Goal: Task Accomplishment & Management: Complete application form

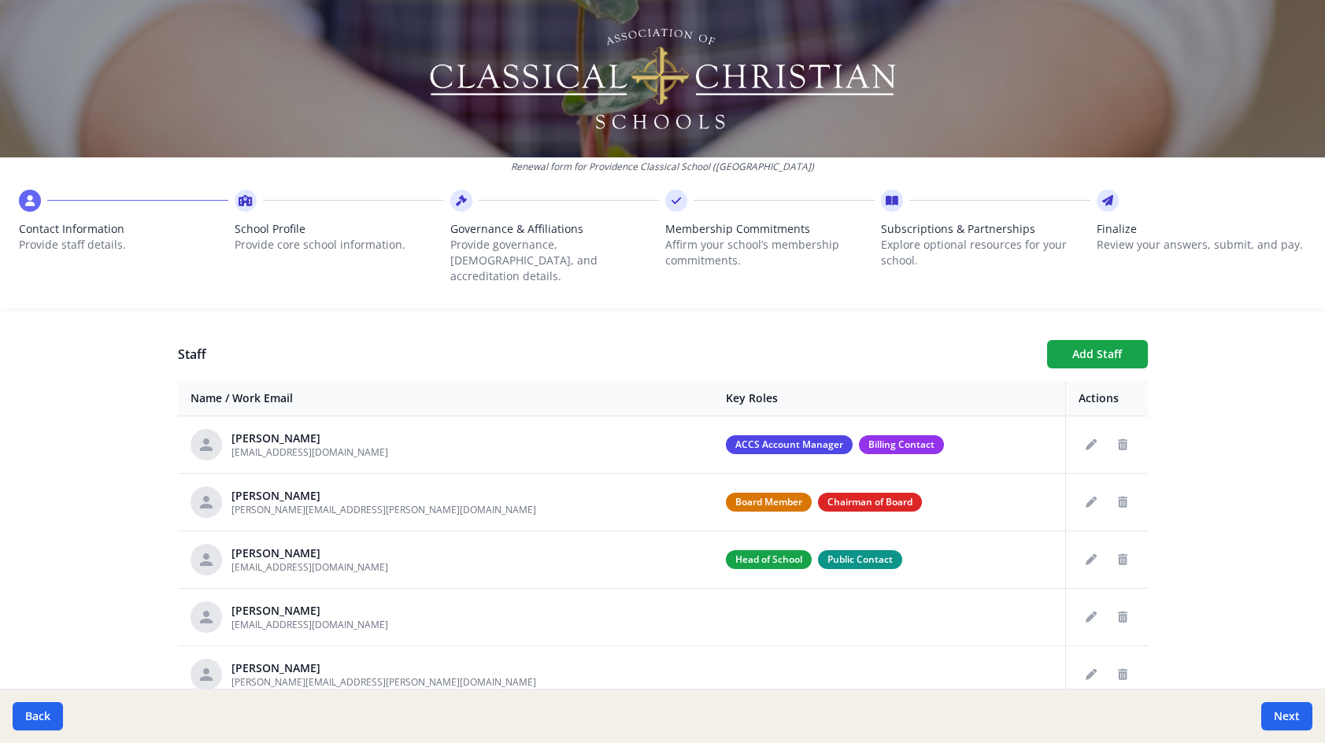
scroll to position [550, 0]
click at [1282, 707] on button "Next" at bounding box center [1287, 716] width 51 height 28
type input "(256) 852-8884"
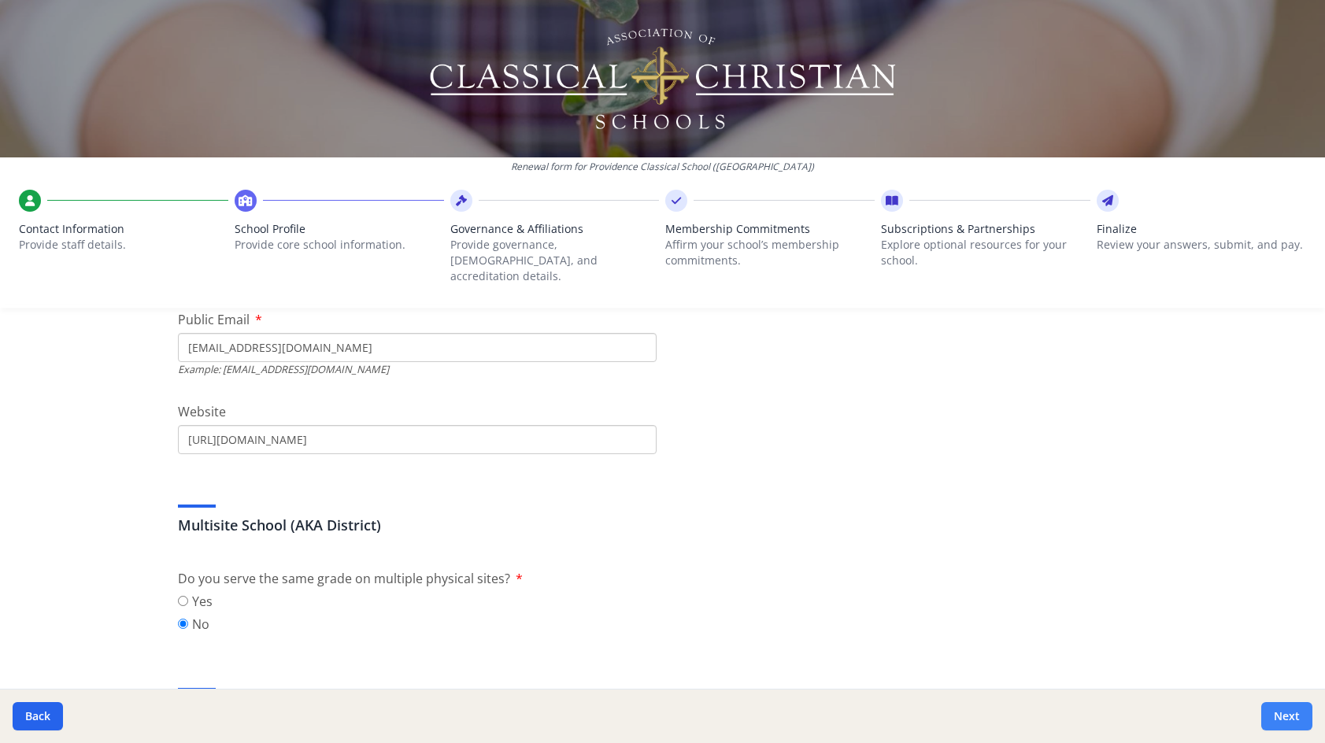
click at [1269, 720] on button "Next" at bounding box center [1287, 716] width 51 height 28
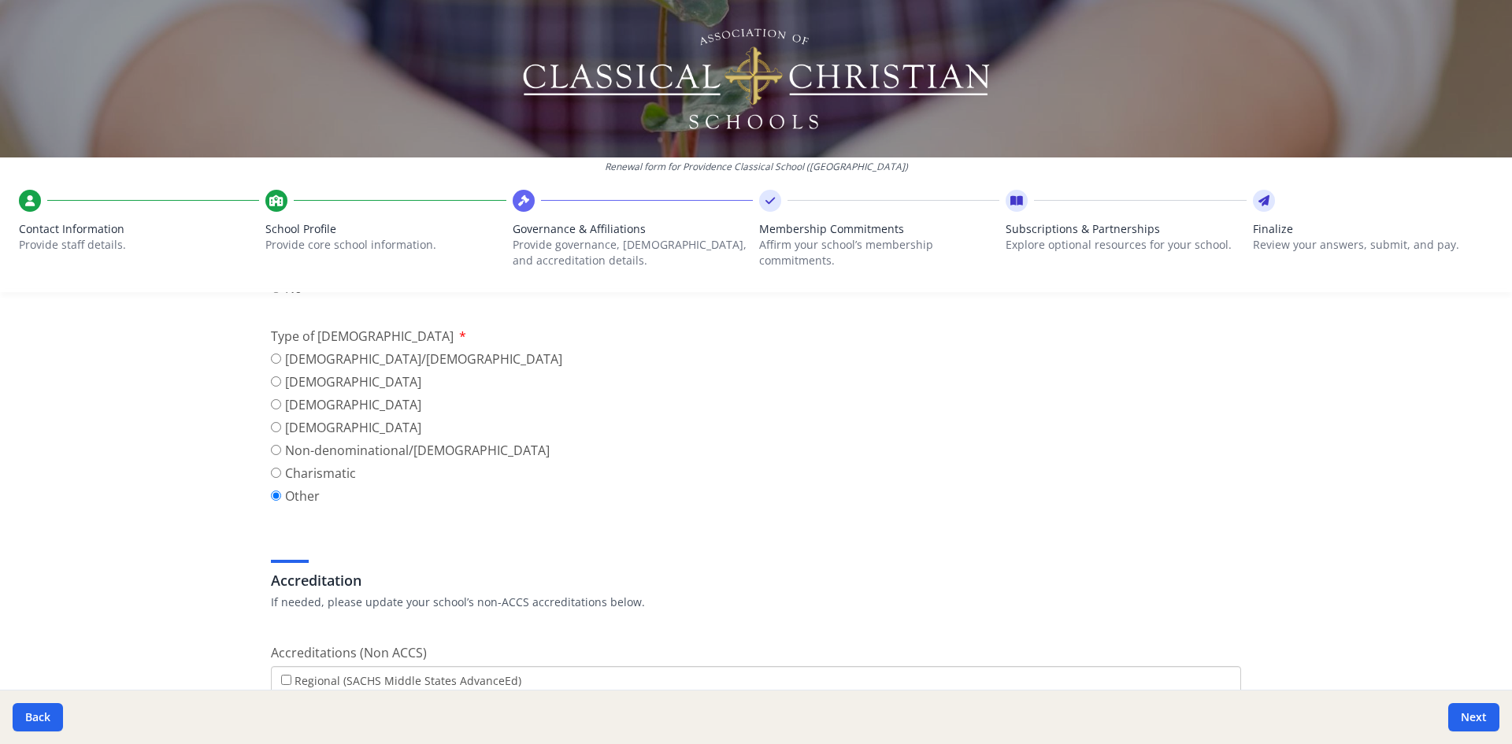
scroll to position [551, 0]
click at [1325, 717] on button "Next" at bounding box center [1473, 717] width 51 height 28
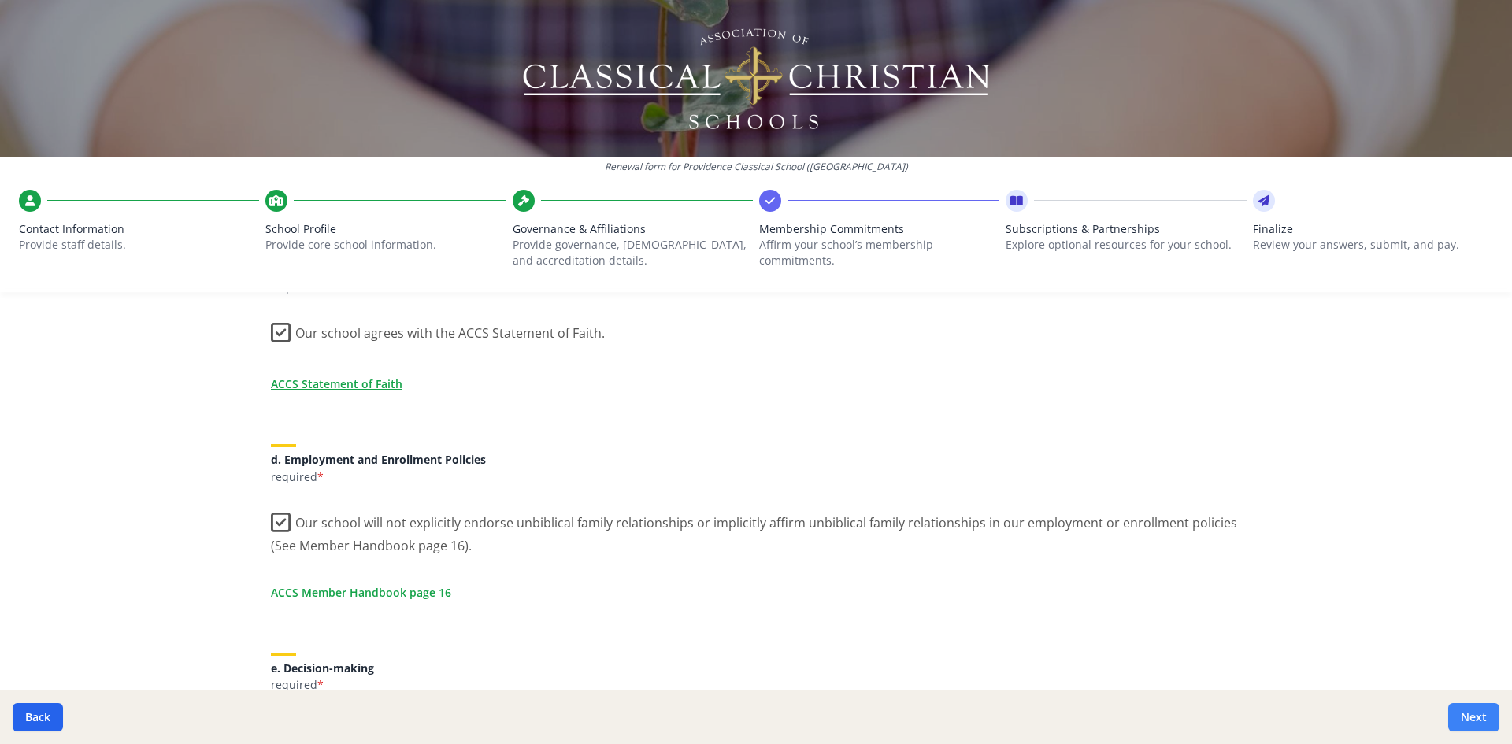
click at [1325, 711] on button "Next" at bounding box center [1473, 717] width 51 height 28
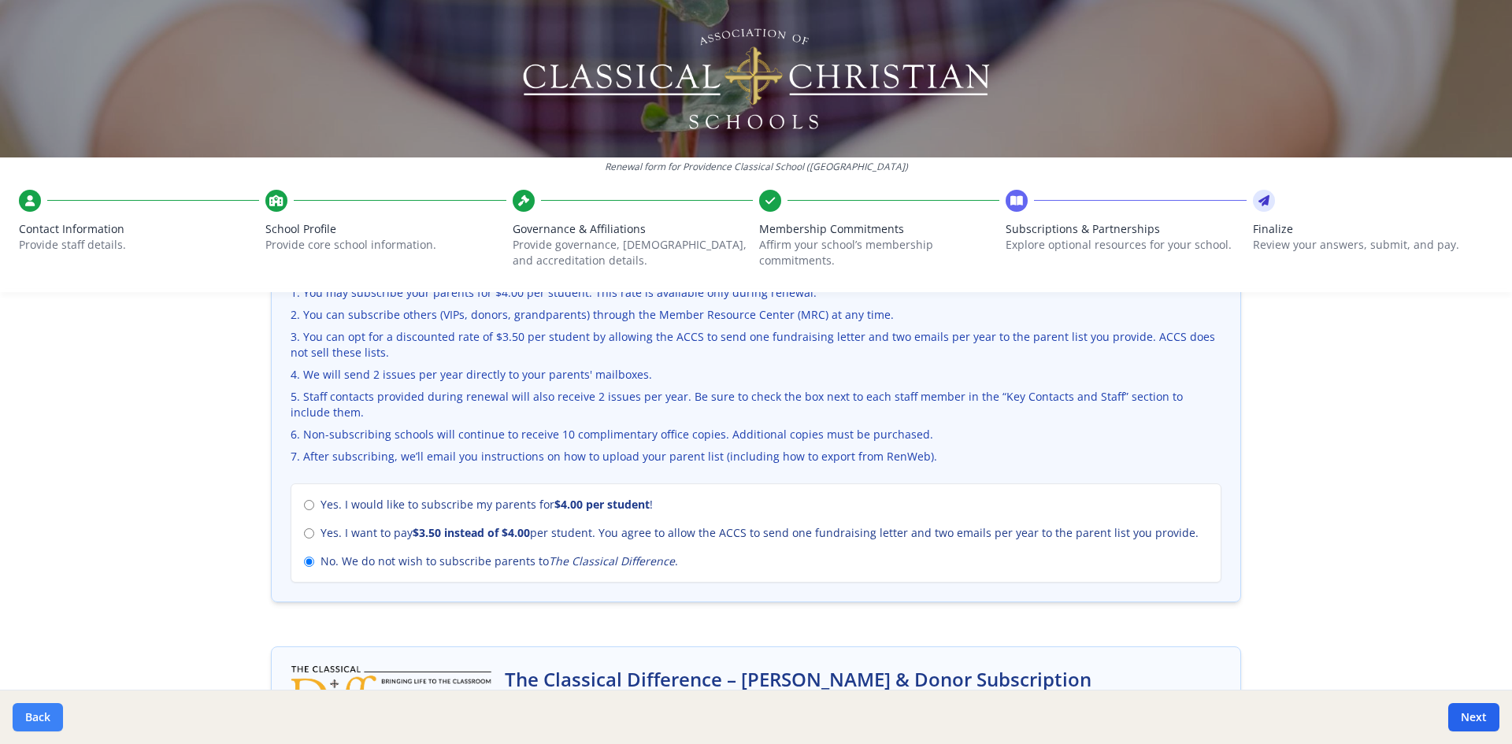
click at [46, 714] on button "Back" at bounding box center [38, 717] width 50 height 28
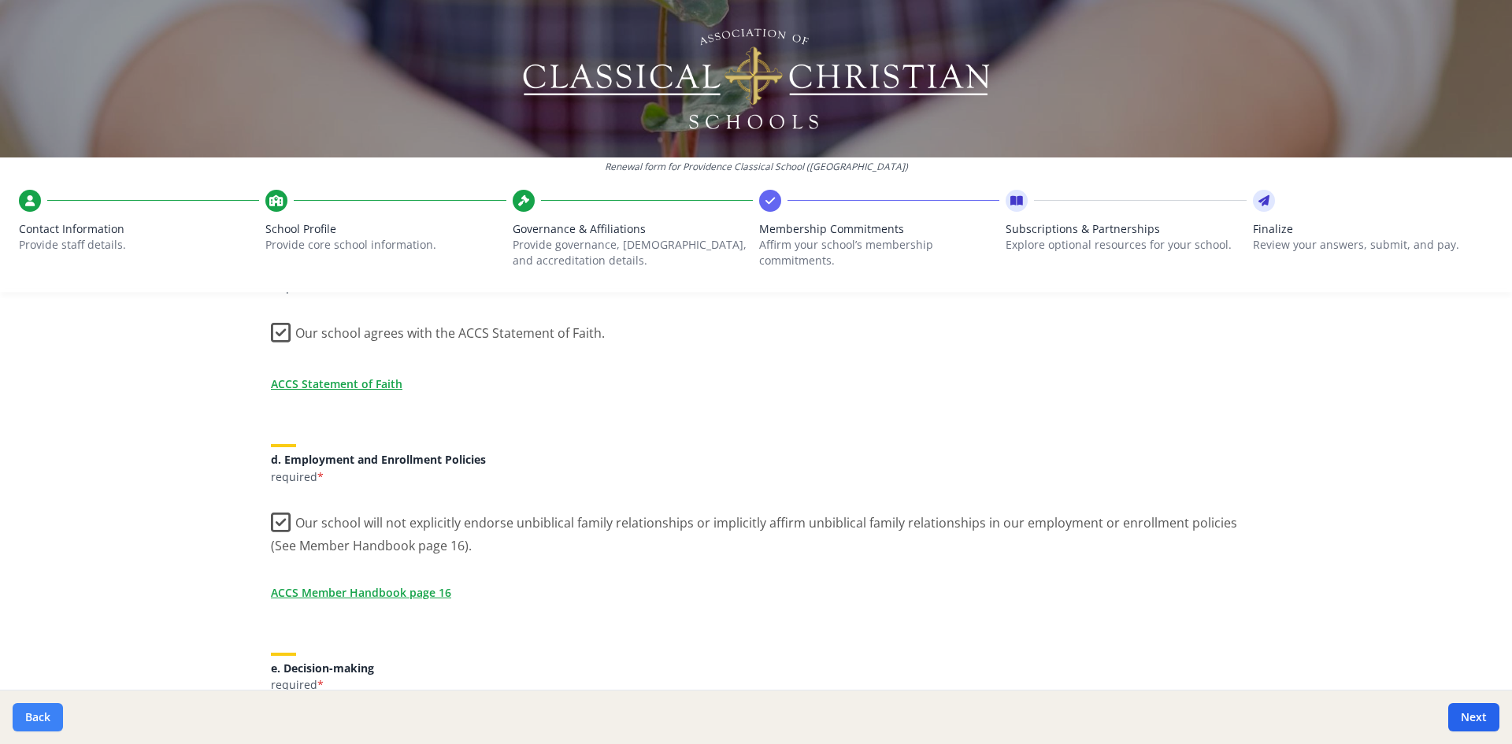
click at [46, 714] on button "Back" at bounding box center [38, 717] width 50 height 28
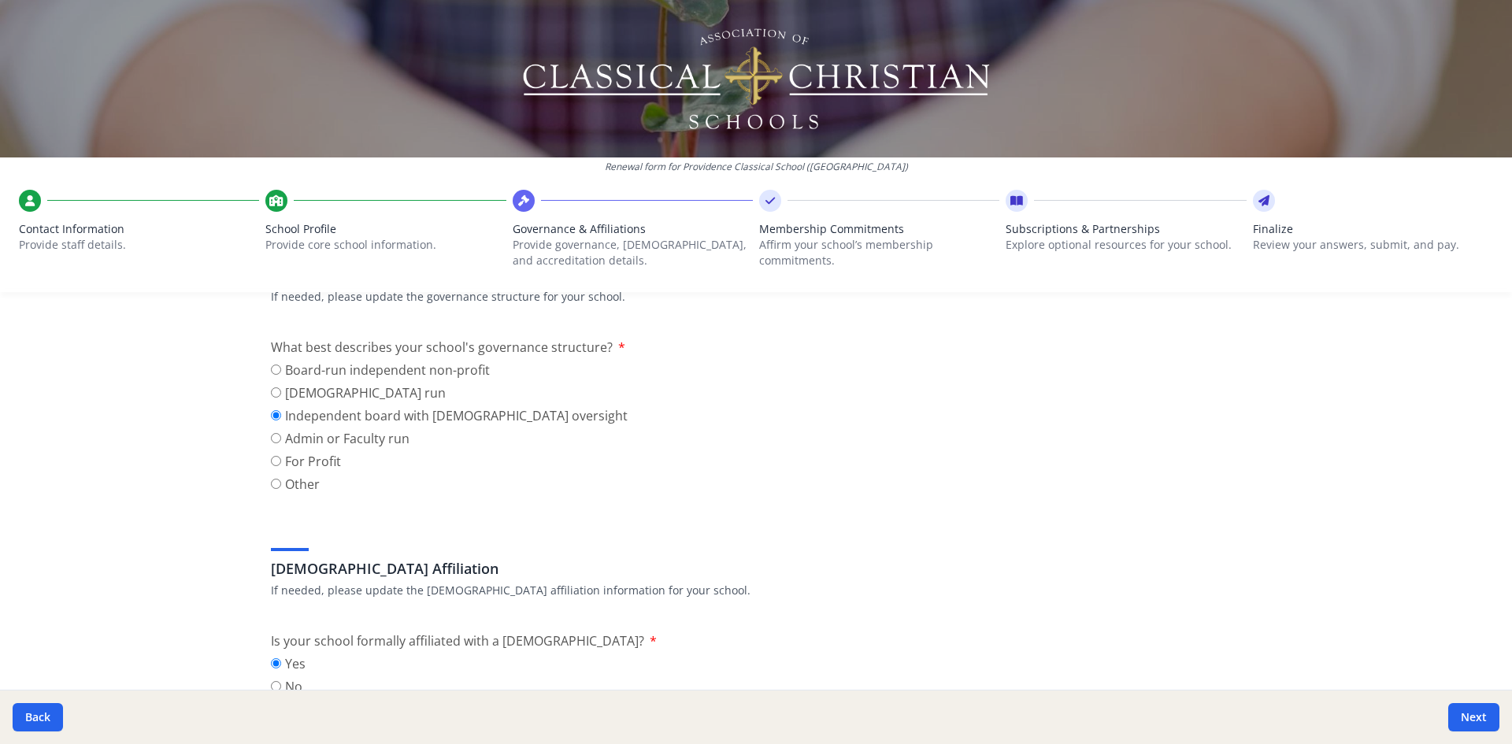
scroll to position [158, 0]
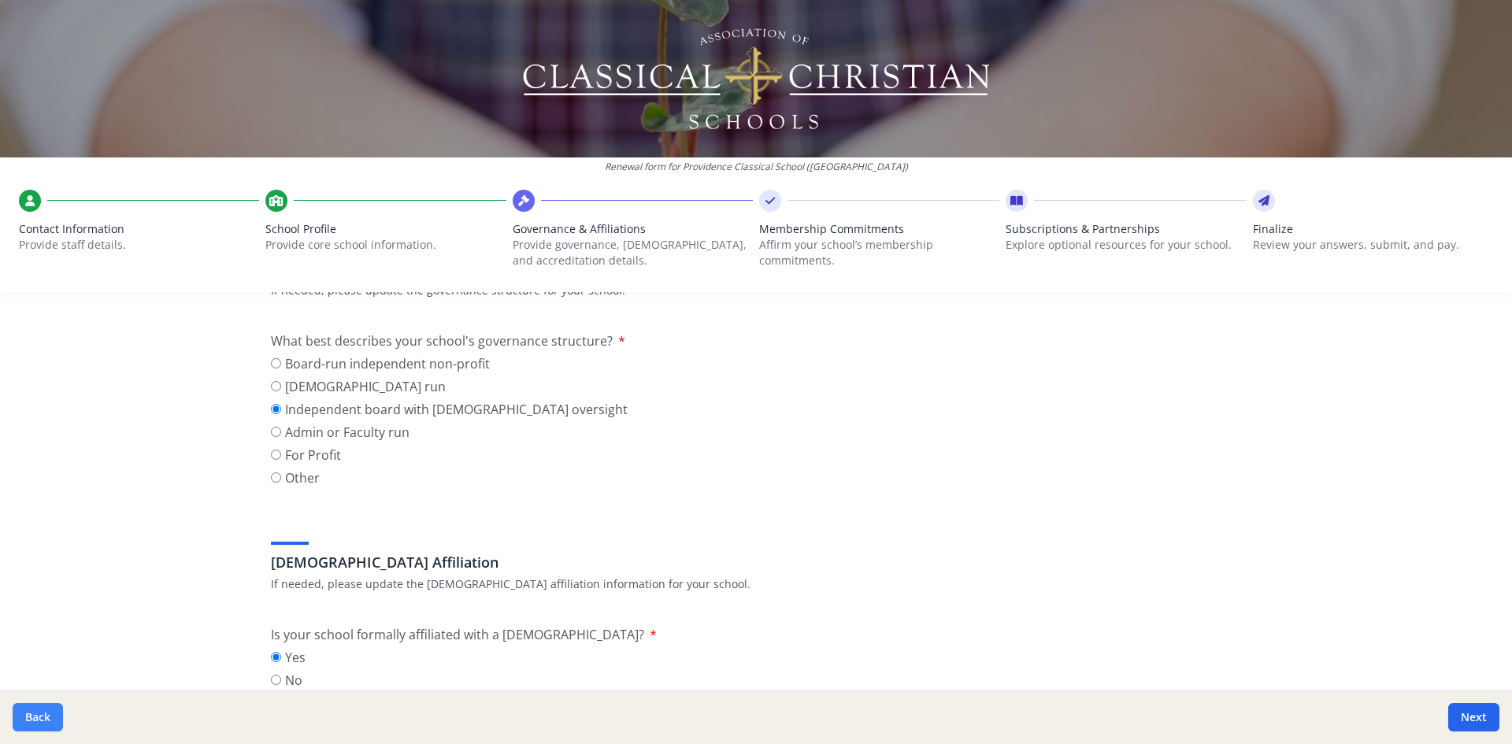
click at [39, 717] on button "Back" at bounding box center [38, 717] width 50 height 28
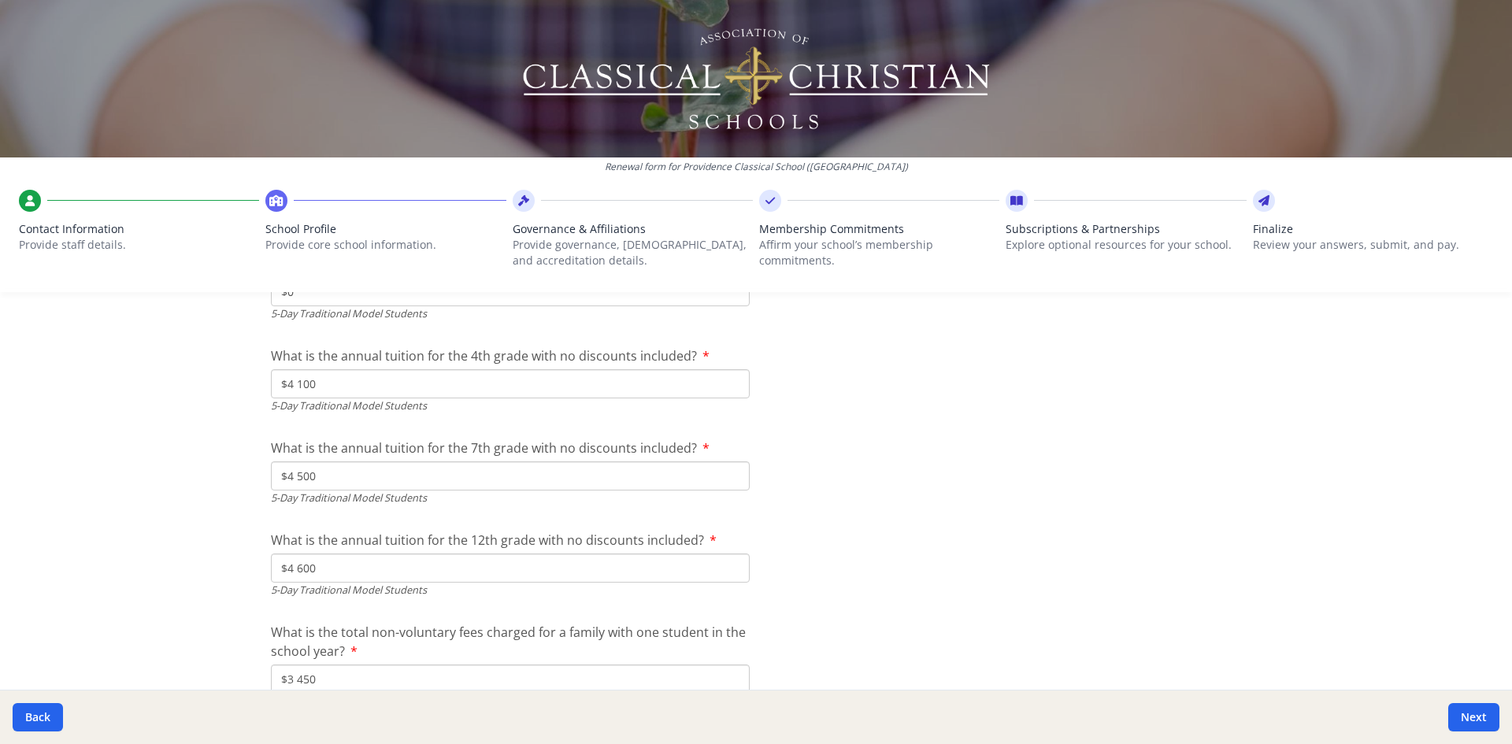
scroll to position [4331, 0]
